Goal: Information Seeking & Learning: Learn about a topic

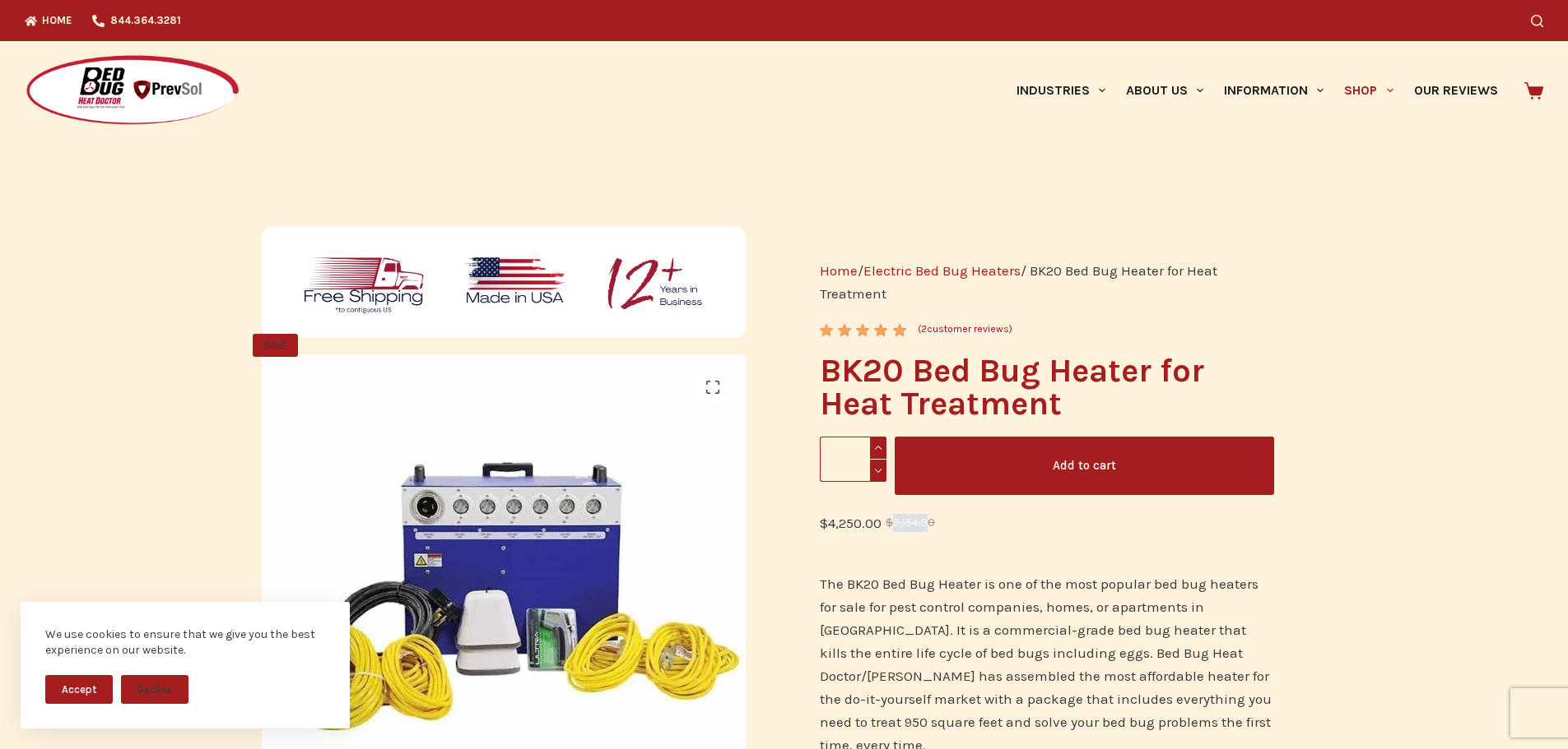
drag, startPoint x: 893, startPoint y: 524, endPoint x: 928, endPoint y: 522, distance: 35.1
click at [928, 522] on bdi "$ 6,154.00" at bounding box center [910, 522] width 49 height 12
click at [926, 530] on del "$ 6,154.00" at bounding box center [910, 522] width 49 height 18
click at [879, 543] on div "$ 6,154.00 Original price was: $6,154.00. $ 4,250.00 Current price is: $4,250.0…" at bounding box center [1046, 534] width 453 height 44
drag, startPoint x: 832, startPoint y: 518, endPoint x: 880, endPoint y: 519, distance: 48.0
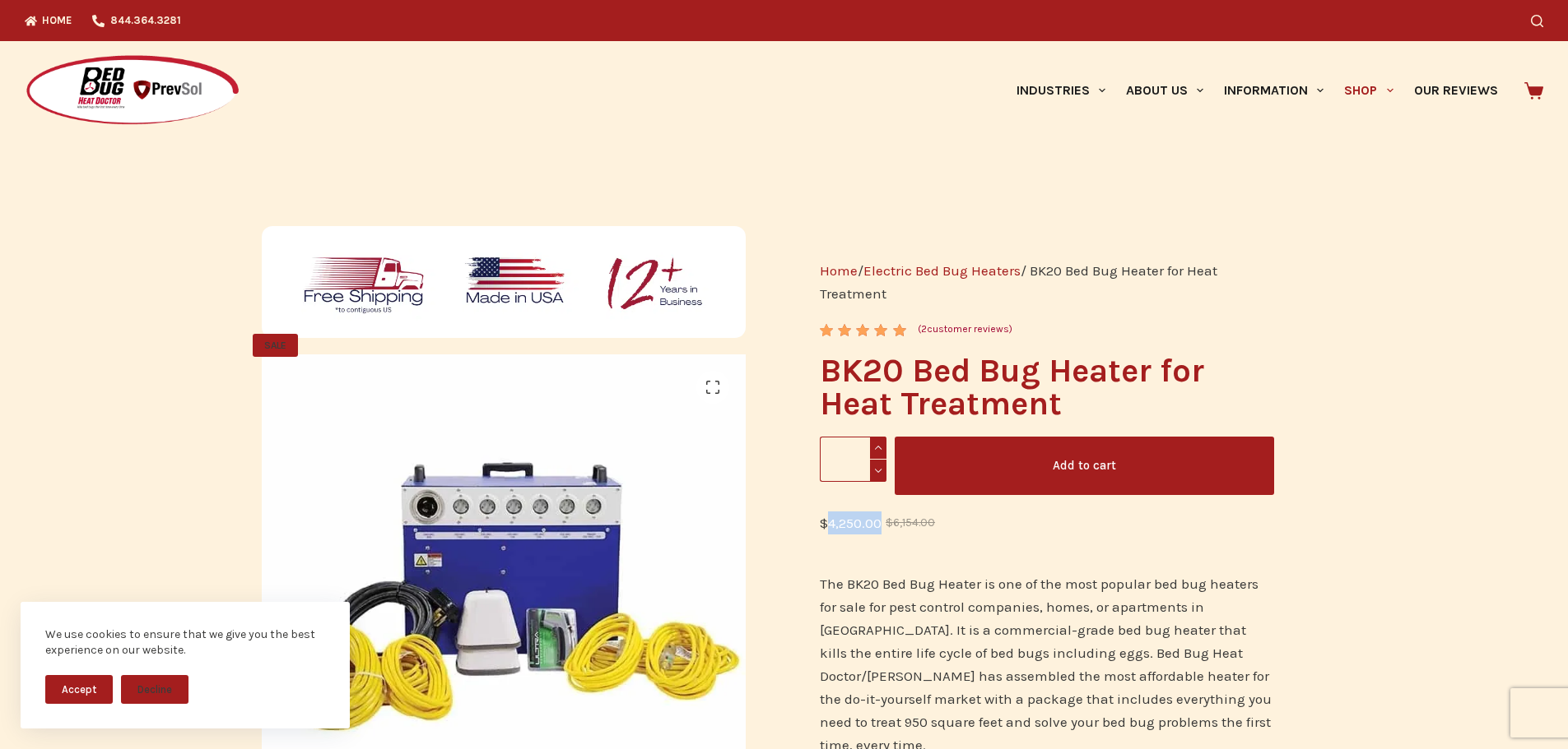
click at [880, 519] on bdi "$ 4,250.00" at bounding box center [850, 522] width 61 height 16
click at [852, 524] on bdi "$ 4,250.00" at bounding box center [850, 522] width 61 height 16
click at [887, 525] on span "$" at bounding box center [890, 522] width 8 height 12
drag, startPoint x: 826, startPoint y: 523, endPoint x: 882, endPoint y: 522, distance: 56.0
click at [881, 522] on bdi "$ 4,250.00" at bounding box center [850, 522] width 61 height 16
